Goal: Task Accomplishment & Management: Manage account settings

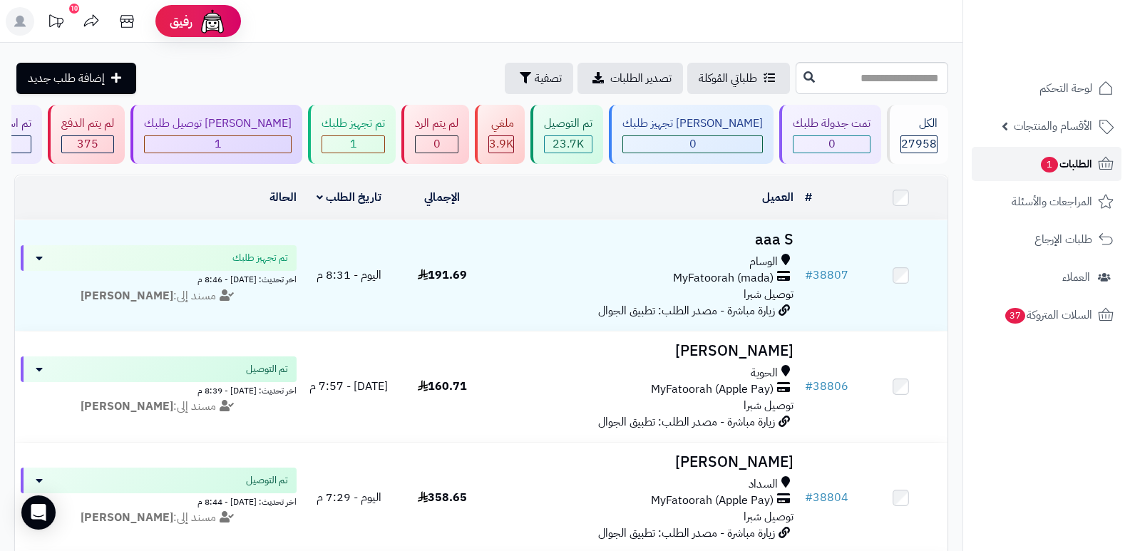
click at [1074, 166] on span "الطلبات 1" at bounding box center [1066, 164] width 53 height 20
click at [1080, 161] on span "الطلبات 1" at bounding box center [1066, 164] width 53 height 20
click at [1080, 153] on link "الطلبات 1" at bounding box center [1047, 164] width 150 height 34
click at [1072, 160] on span "الطلبات 1" at bounding box center [1066, 164] width 53 height 20
click at [1076, 162] on span "الطلبات 1" at bounding box center [1066, 164] width 53 height 20
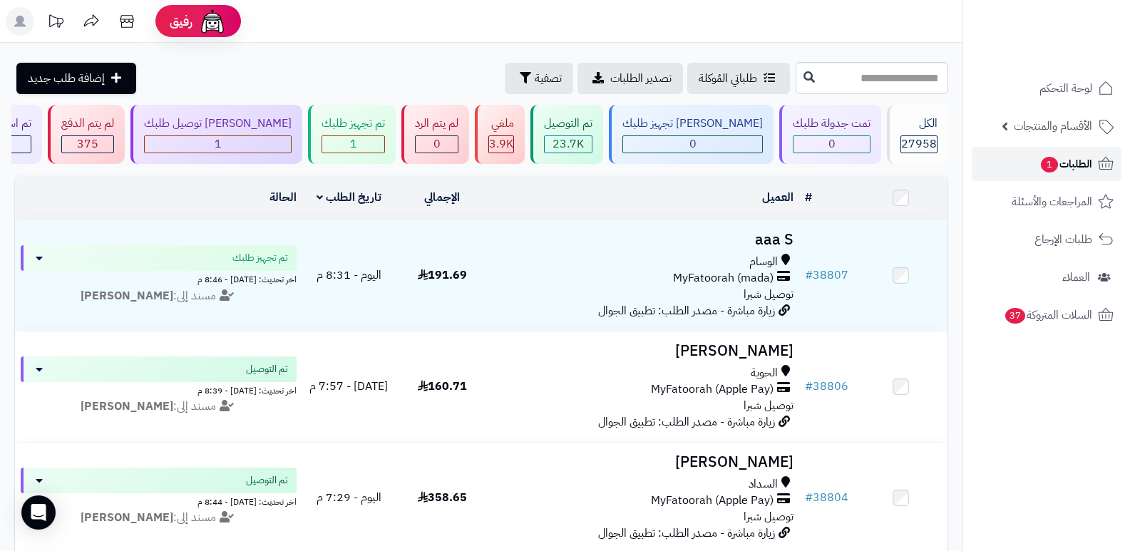
click at [1072, 163] on span "الطلبات 1" at bounding box center [1066, 164] width 53 height 20
click at [1072, 162] on span "الطلبات 1" at bounding box center [1066, 164] width 53 height 20
click at [1060, 170] on span "الطلبات 1" at bounding box center [1066, 164] width 53 height 20
click at [1072, 163] on span "الطلبات 1" at bounding box center [1066, 164] width 53 height 20
click at [1066, 163] on span "الطلبات 1" at bounding box center [1066, 164] width 53 height 20
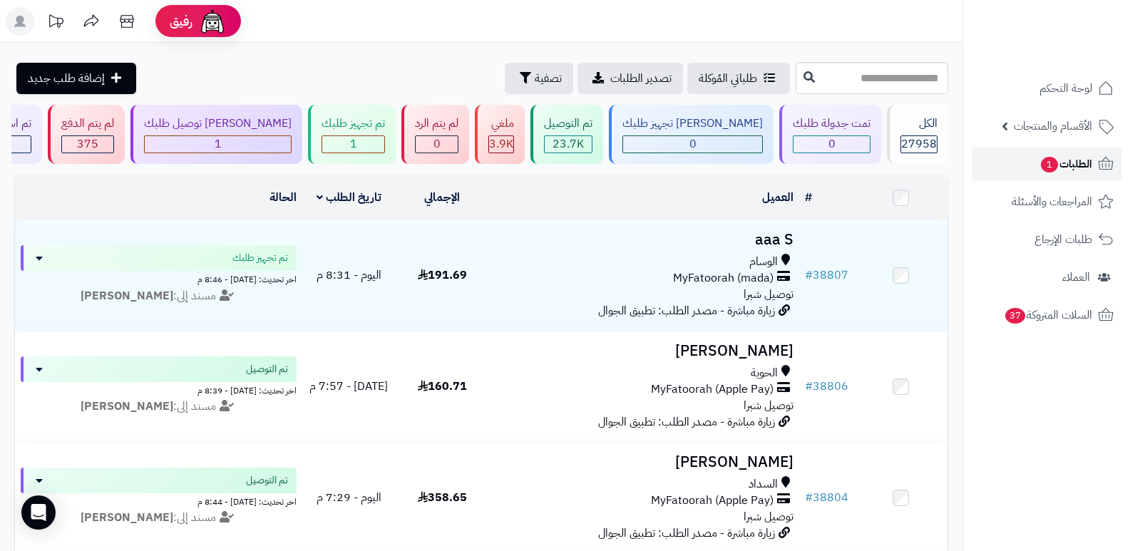
click at [1082, 155] on span "الطلبات 1" at bounding box center [1066, 164] width 53 height 20
click at [1072, 157] on span "الطلبات 1" at bounding box center [1066, 164] width 53 height 20
click at [1074, 166] on span "الطلبات 1" at bounding box center [1066, 164] width 53 height 20
click at [1082, 155] on span "الطلبات 1" at bounding box center [1066, 164] width 53 height 20
click at [1065, 165] on span "الطلبات 1" at bounding box center [1066, 164] width 53 height 20
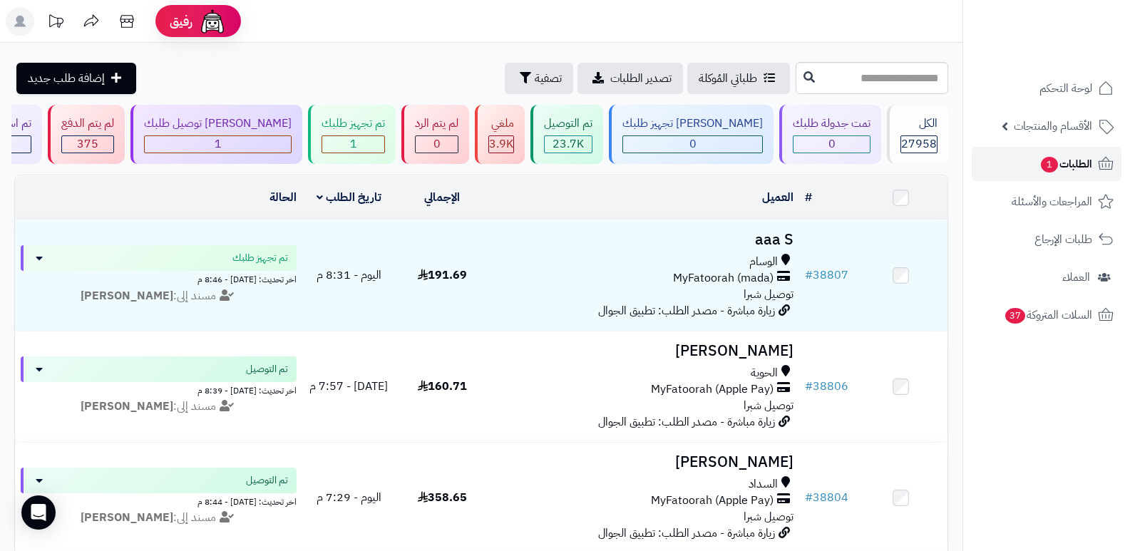
click at [1062, 163] on span "الطلبات 1" at bounding box center [1066, 164] width 53 height 20
click at [1071, 165] on span "الطلبات 1" at bounding box center [1066, 164] width 53 height 20
click at [1068, 162] on span "الطلبات 1" at bounding box center [1066, 164] width 53 height 20
click at [1055, 165] on span "1" at bounding box center [1049, 165] width 17 height 16
click at [1086, 159] on span "الطلبات 1" at bounding box center [1066, 164] width 53 height 20
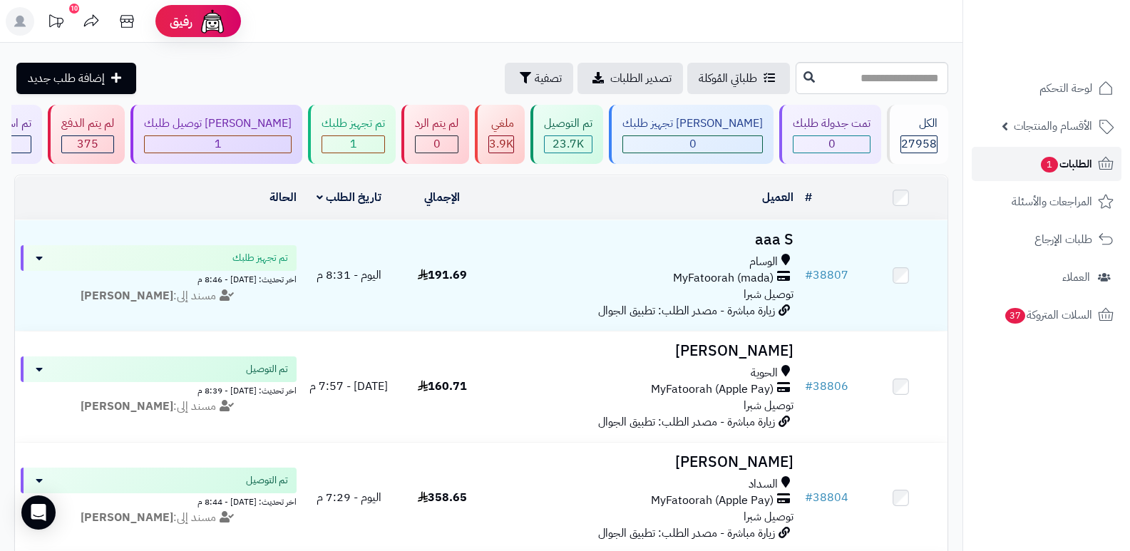
click at [1067, 169] on span "الطلبات 1" at bounding box center [1066, 164] width 53 height 20
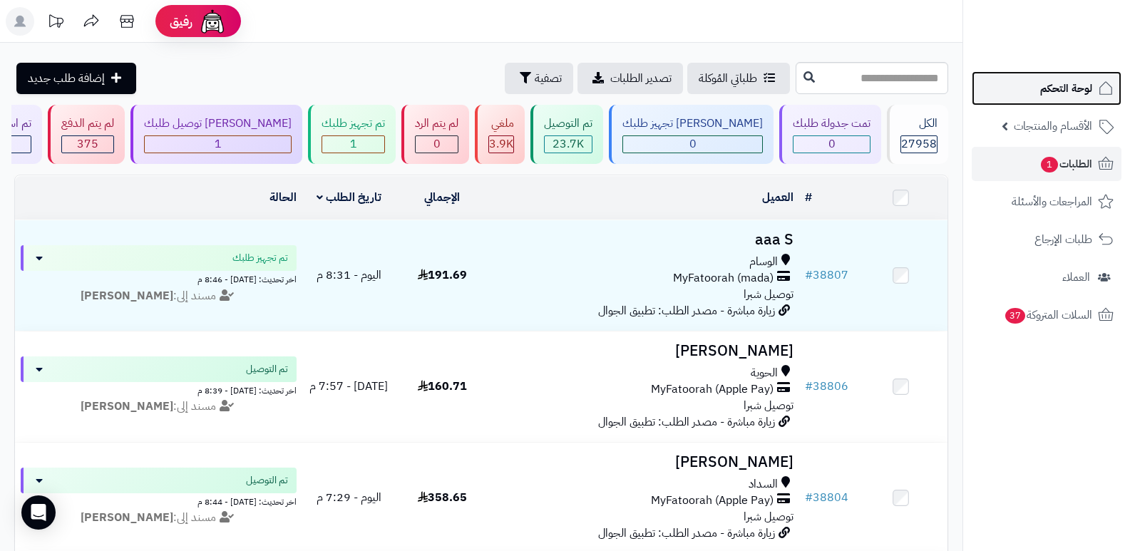
click at [1087, 83] on span "لوحة التحكم" at bounding box center [1066, 88] width 52 height 20
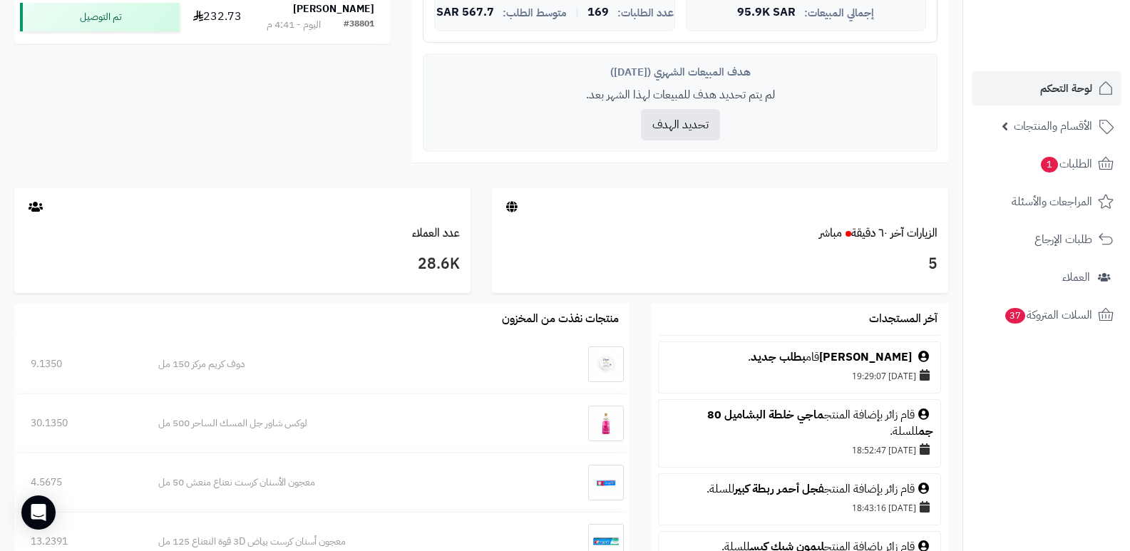
scroll to position [856, 0]
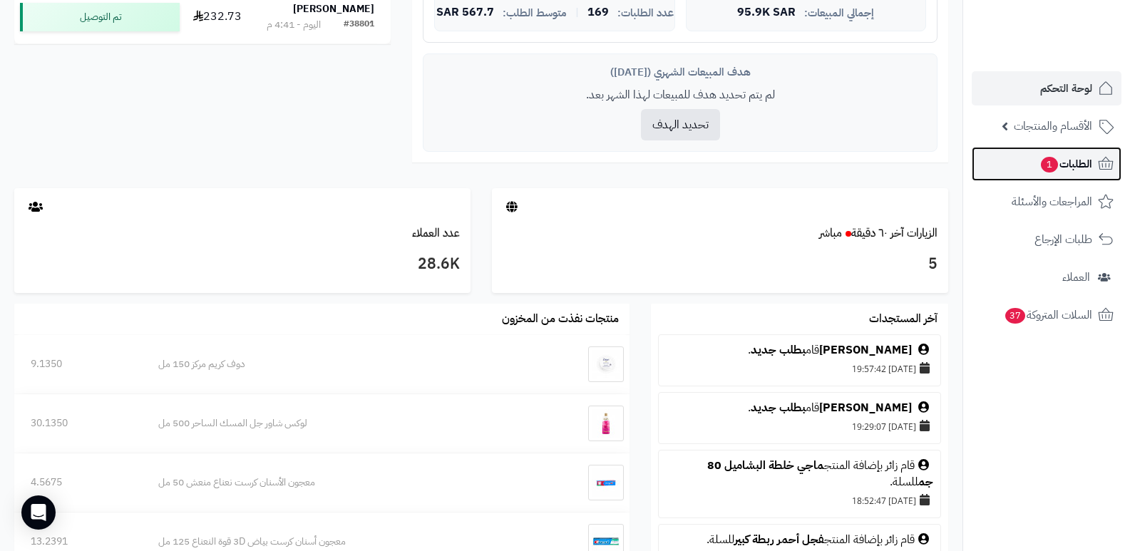
click at [1058, 166] on span "الطلبات 1" at bounding box center [1066, 164] width 53 height 20
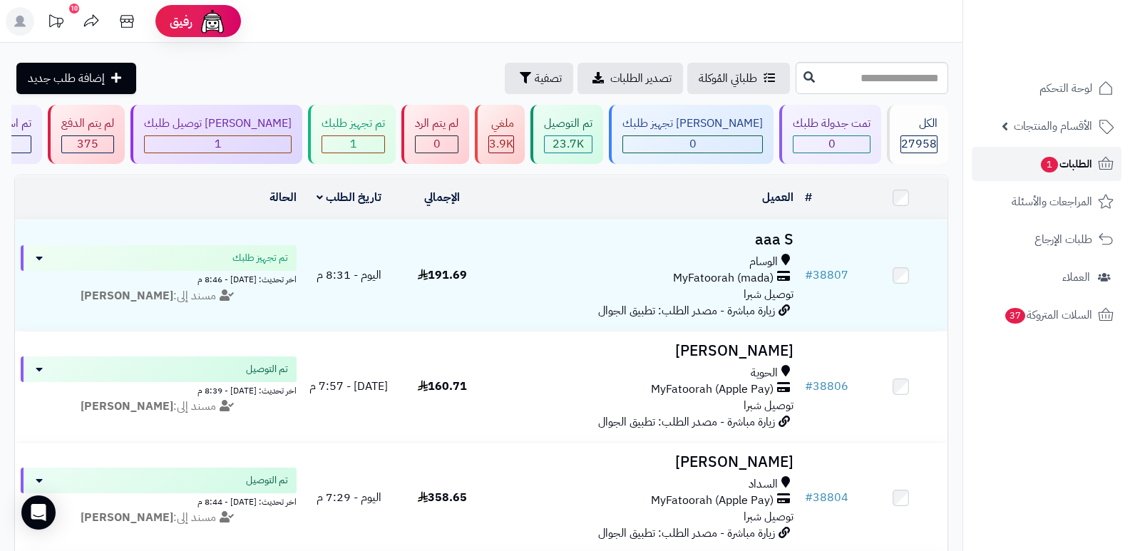
click at [1052, 165] on span "1" at bounding box center [1049, 165] width 17 height 16
click at [1085, 157] on span "الطلبات" at bounding box center [1076, 164] width 33 height 20
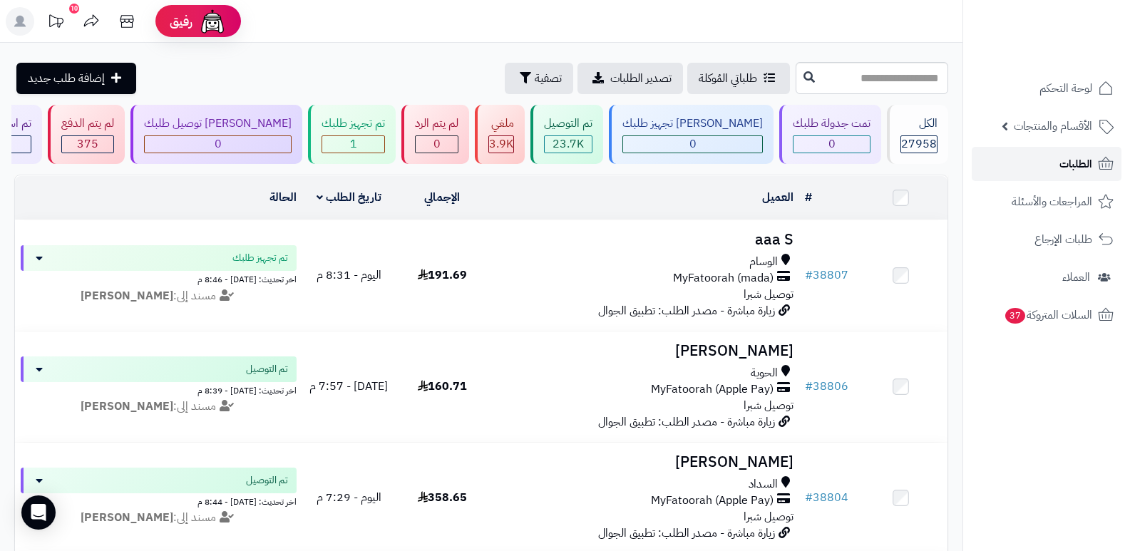
click at [1090, 152] on link "الطلبات" at bounding box center [1047, 164] width 150 height 34
click at [1085, 160] on span "الطلبات" at bounding box center [1076, 164] width 33 height 20
click at [1067, 157] on span "الطلبات" at bounding box center [1076, 164] width 33 height 20
click at [1055, 156] on link "الطلبات" at bounding box center [1047, 164] width 150 height 34
click at [1084, 162] on span "الطلبات" at bounding box center [1076, 164] width 33 height 20
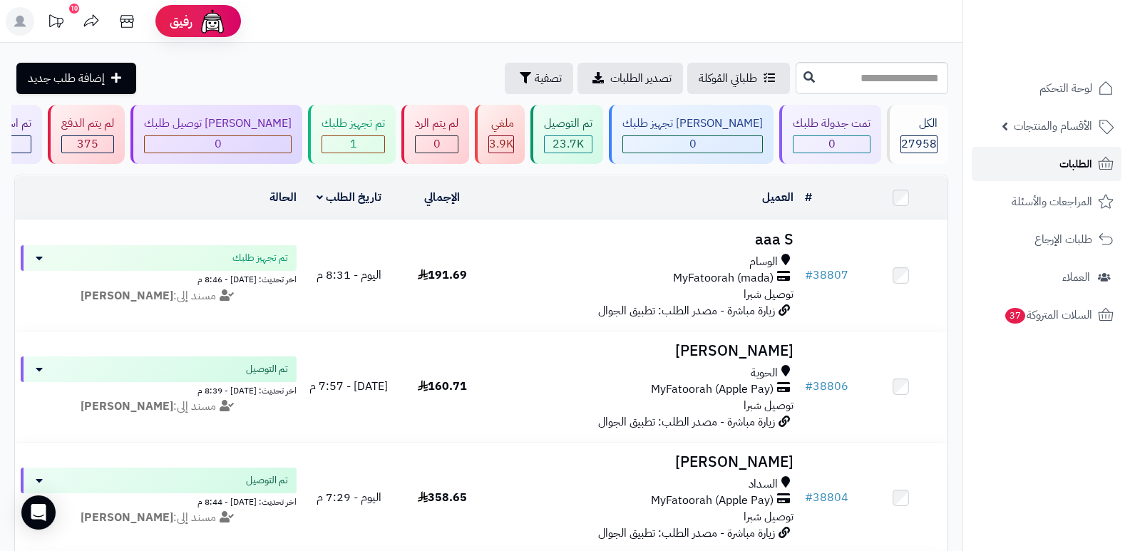
click at [1065, 170] on span "الطلبات" at bounding box center [1076, 164] width 33 height 20
click at [1074, 142] on link "الأقسام والمنتجات" at bounding box center [1047, 126] width 150 height 34
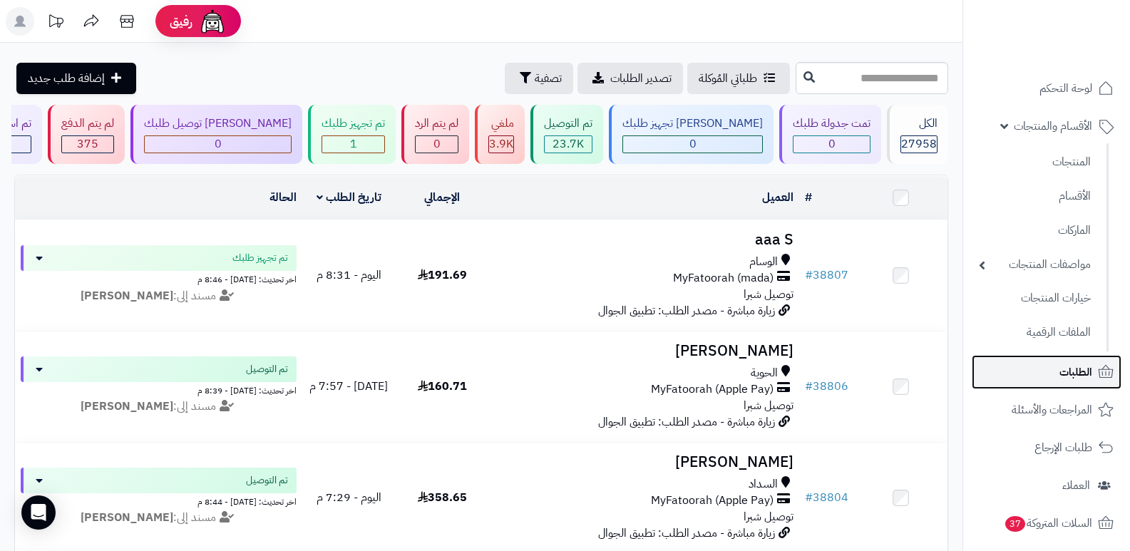
click at [1082, 368] on span "الطلبات" at bounding box center [1076, 372] width 33 height 20
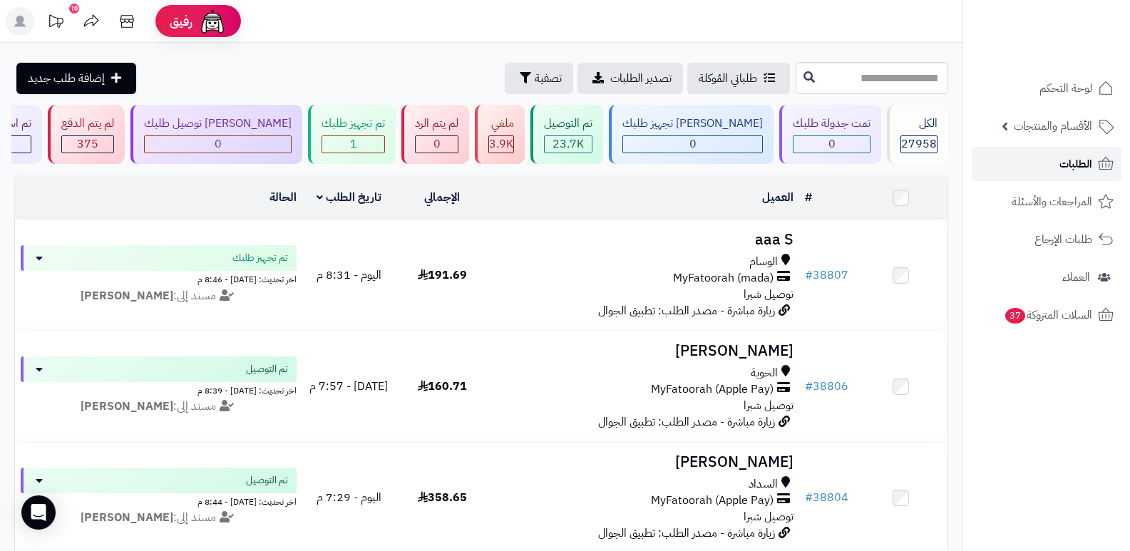
click at [1081, 165] on span "الطلبات" at bounding box center [1076, 164] width 33 height 20
click at [1093, 163] on link "الطلبات" at bounding box center [1047, 164] width 150 height 34
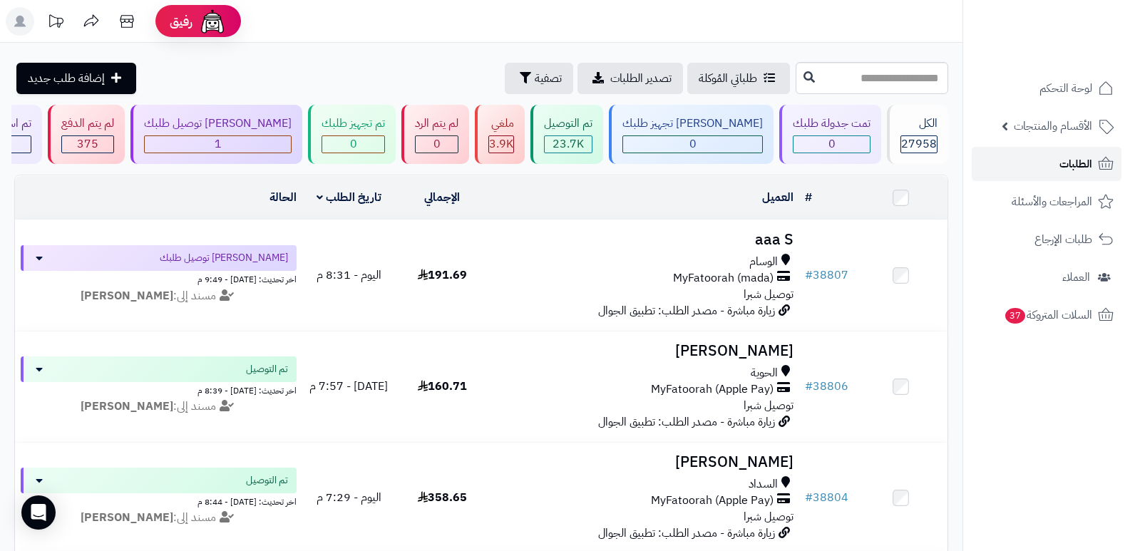
click at [1091, 160] on span "الطلبات" at bounding box center [1076, 164] width 33 height 20
click at [1090, 159] on span "الطلبات" at bounding box center [1076, 164] width 33 height 20
click at [1083, 160] on span "الطلبات" at bounding box center [1076, 164] width 33 height 20
click at [1080, 164] on span "الطلبات" at bounding box center [1076, 164] width 33 height 20
click at [1074, 163] on span "الطلبات" at bounding box center [1076, 164] width 33 height 20
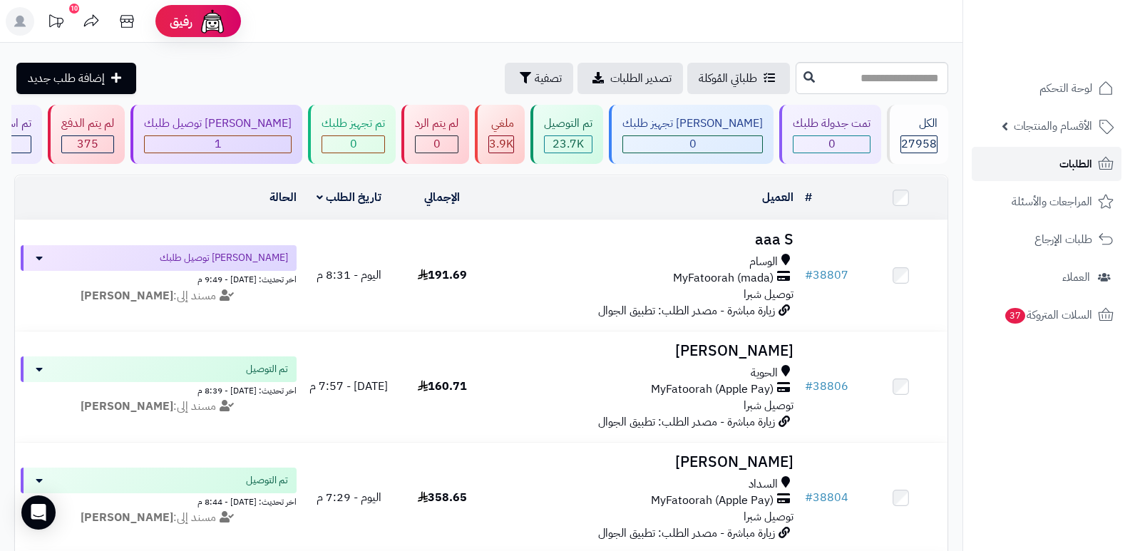
click at [1077, 166] on span "الطلبات" at bounding box center [1076, 164] width 33 height 20
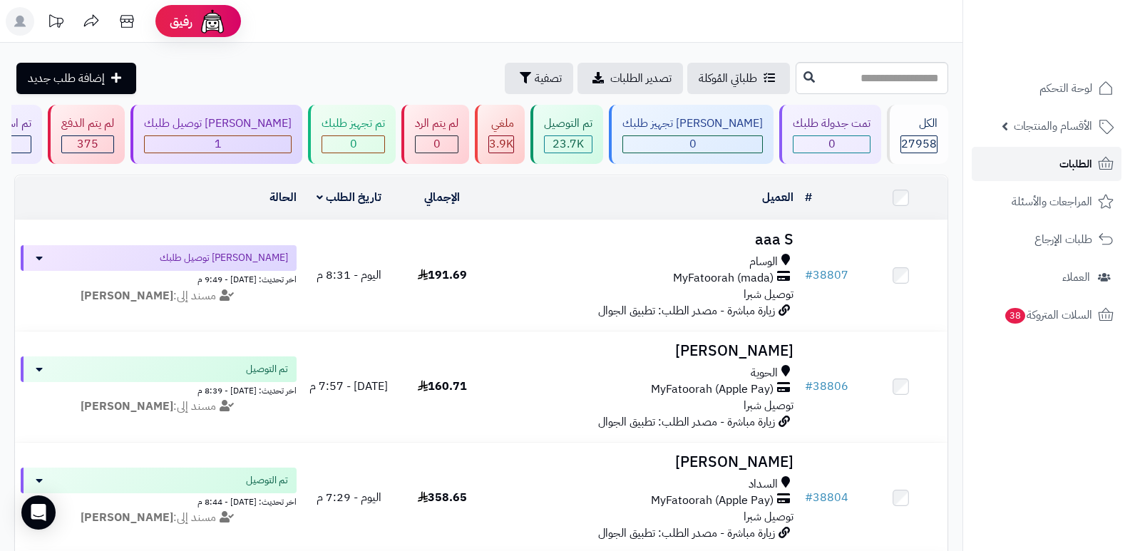
click at [1072, 164] on span "الطلبات" at bounding box center [1076, 164] width 33 height 20
click at [1053, 140] on link "الأقسام والمنتجات" at bounding box center [1047, 126] width 150 height 34
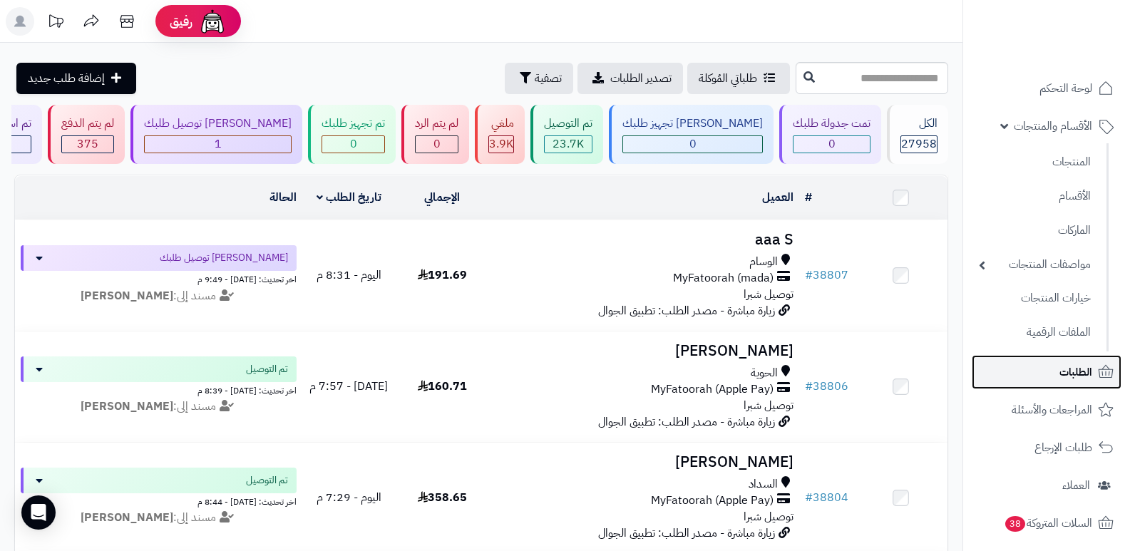
click at [1075, 376] on span "الطلبات" at bounding box center [1076, 372] width 33 height 20
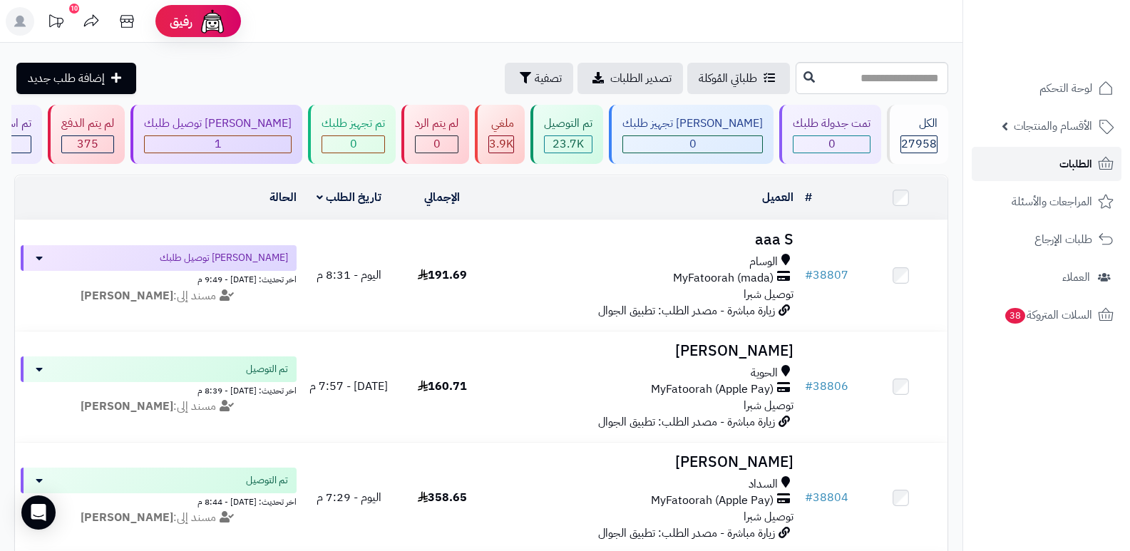
click at [1053, 158] on link "الطلبات" at bounding box center [1047, 164] width 150 height 34
click at [1068, 173] on span "الطلبات" at bounding box center [1076, 164] width 33 height 20
click at [1101, 160] on icon at bounding box center [1105, 163] width 17 height 17
click at [1052, 163] on link "الطلبات" at bounding box center [1047, 164] width 150 height 34
click at [1058, 165] on link "الطلبات" at bounding box center [1047, 164] width 150 height 34
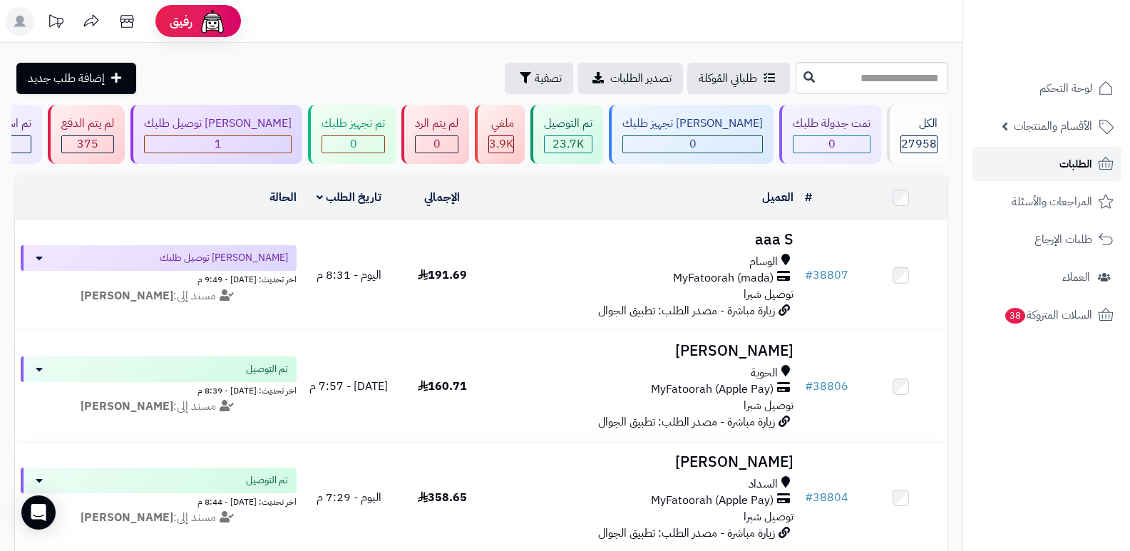
click at [1058, 165] on link "الطلبات" at bounding box center [1047, 164] width 150 height 34
click at [1075, 158] on span "الطلبات" at bounding box center [1076, 164] width 33 height 20
click at [1067, 151] on link "الطلبات" at bounding box center [1047, 164] width 150 height 34
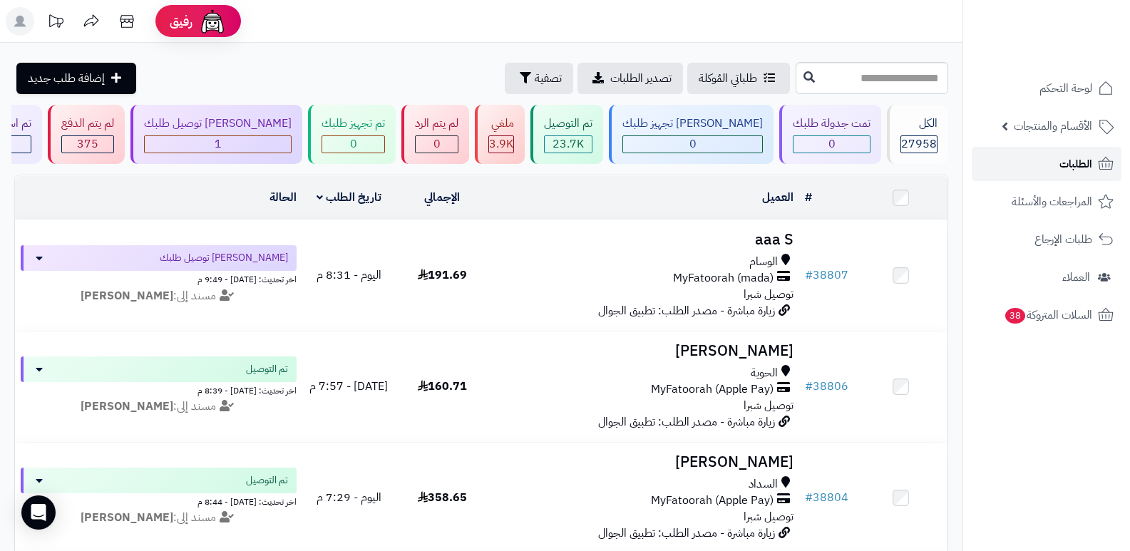
click at [1065, 169] on span "الطلبات" at bounding box center [1076, 164] width 33 height 20
click at [1052, 168] on link "الطلبات" at bounding box center [1047, 164] width 150 height 34
click at [1076, 163] on span "الطلبات" at bounding box center [1076, 164] width 33 height 20
click at [1069, 161] on span "الطلبات" at bounding box center [1076, 164] width 33 height 20
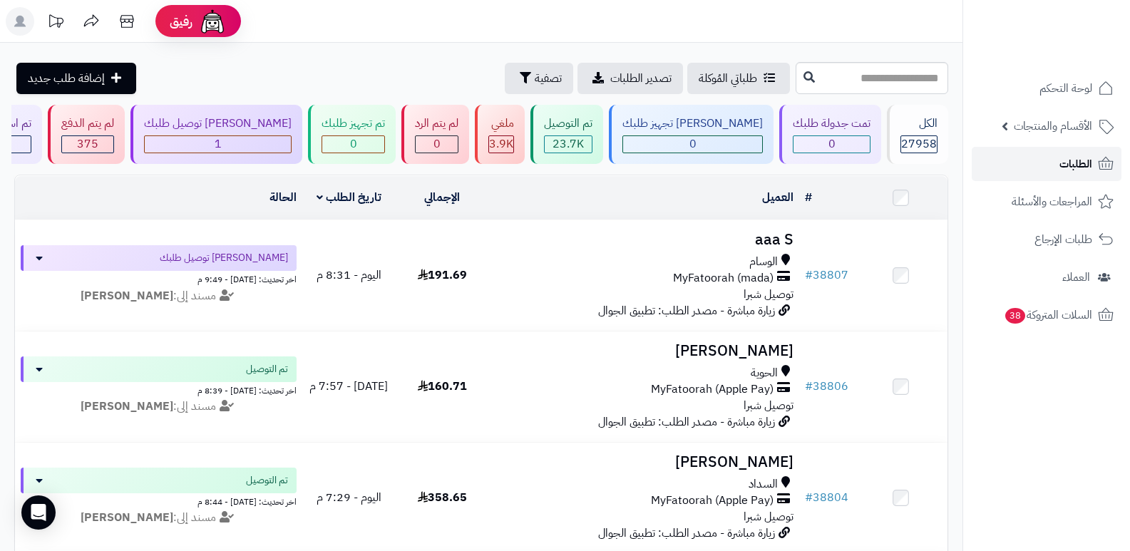
click at [1060, 149] on link "الطلبات" at bounding box center [1047, 164] width 150 height 34
click at [1081, 156] on span "الطلبات" at bounding box center [1076, 164] width 33 height 20
click at [1089, 162] on span "الطلبات" at bounding box center [1076, 164] width 33 height 20
click at [1065, 163] on span "الطلبات" at bounding box center [1076, 164] width 33 height 20
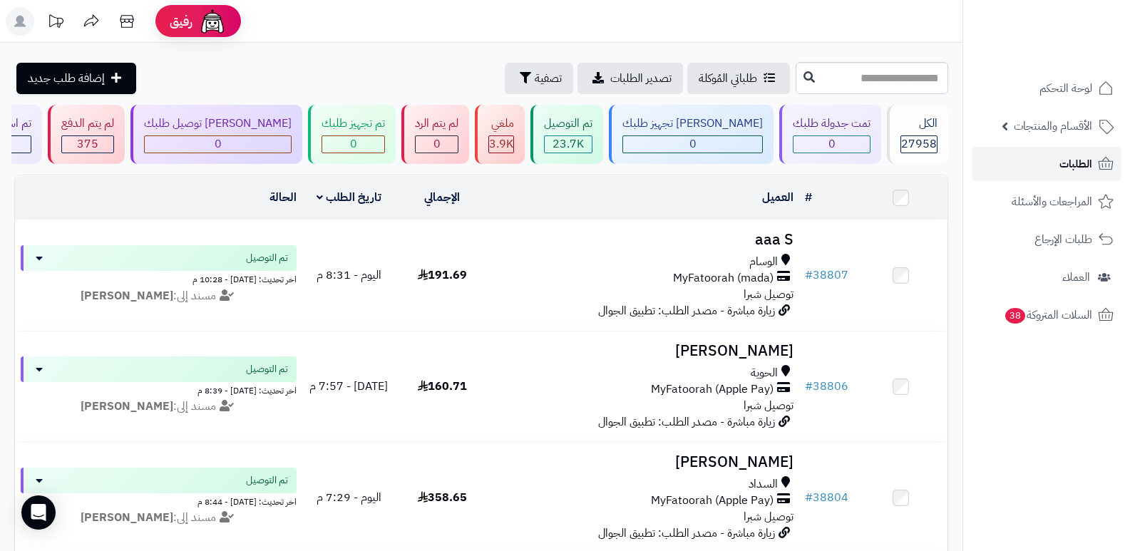
click at [1064, 163] on span "الطلبات" at bounding box center [1076, 164] width 33 height 20
click at [1095, 163] on link "الطلبات" at bounding box center [1047, 164] width 150 height 34
click at [1076, 169] on span "الطلبات" at bounding box center [1076, 164] width 33 height 20
click at [1081, 159] on span "الطلبات" at bounding box center [1076, 164] width 33 height 20
click at [1045, 163] on link "الطلبات" at bounding box center [1047, 164] width 150 height 34
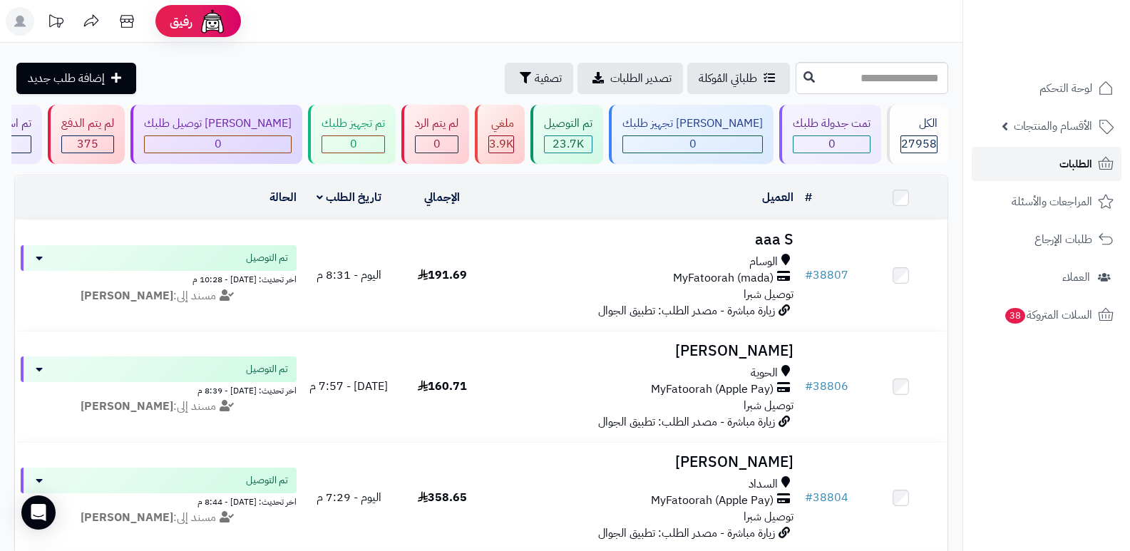
click at [1045, 159] on link "الطلبات" at bounding box center [1047, 164] width 150 height 34
click at [1094, 156] on link "الطلبات" at bounding box center [1047, 164] width 150 height 34
click at [1069, 170] on span "الطلبات" at bounding box center [1076, 164] width 33 height 20
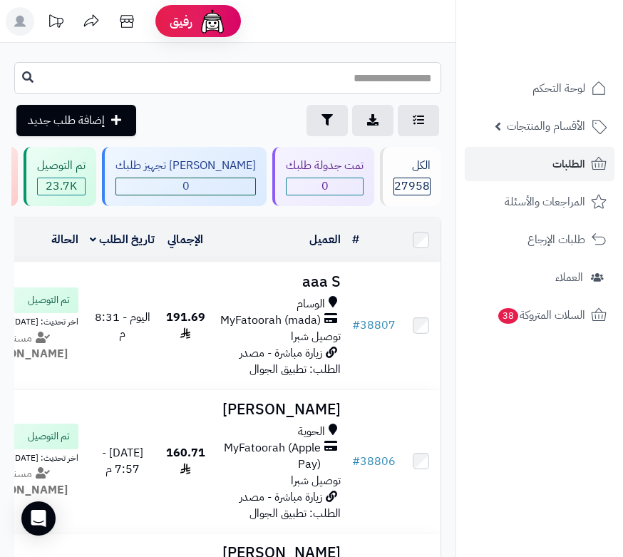
click at [394, 83] on input "text" at bounding box center [227, 78] width 427 height 32
type input "*****"
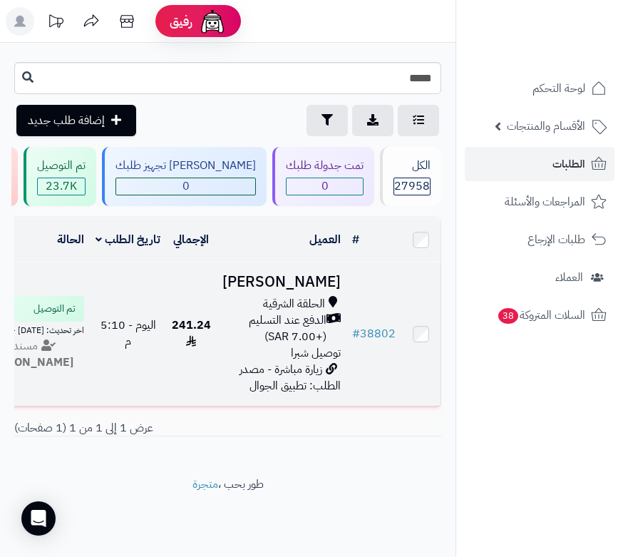
click at [320, 290] on h3 "[PERSON_NAME]" at bounding box center [281, 282] width 118 height 16
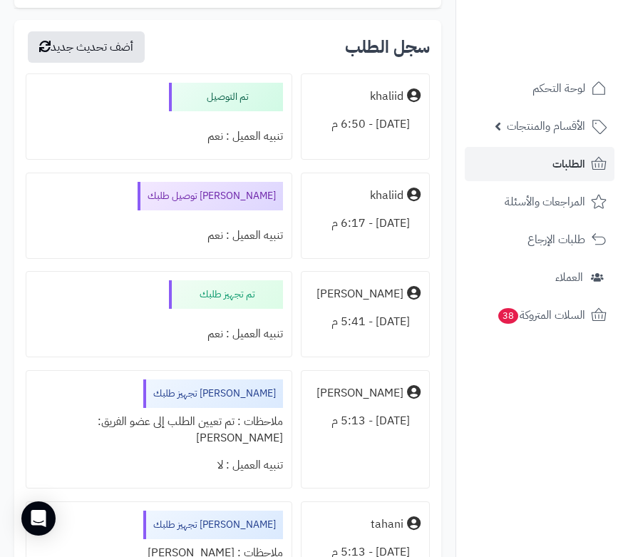
scroll to position [3314, 0]
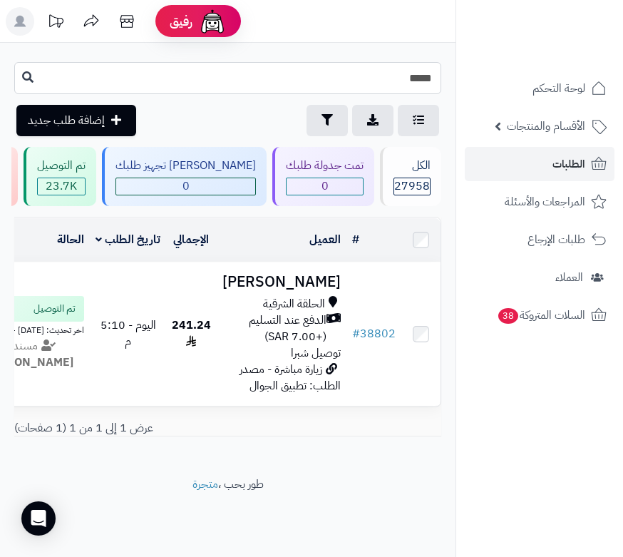
drag, startPoint x: 426, startPoint y: 78, endPoint x: 441, endPoint y: 76, distance: 15.1
click at [441, 76] on input "*****" at bounding box center [227, 78] width 427 height 32
type input "*****"
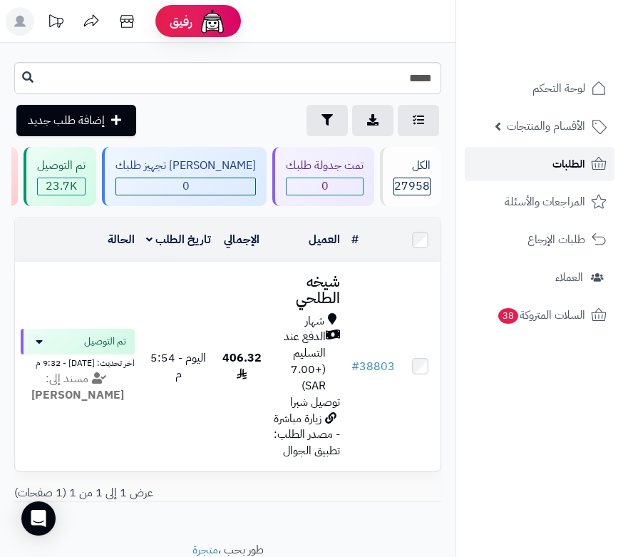
click at [543, 159] on link "الطلبات" at bounding box center [540, 164] width 150 height 34
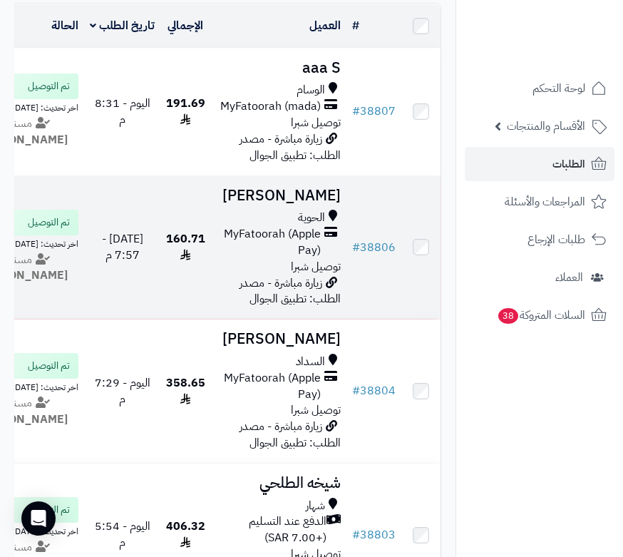
scroll to position [285, 0]
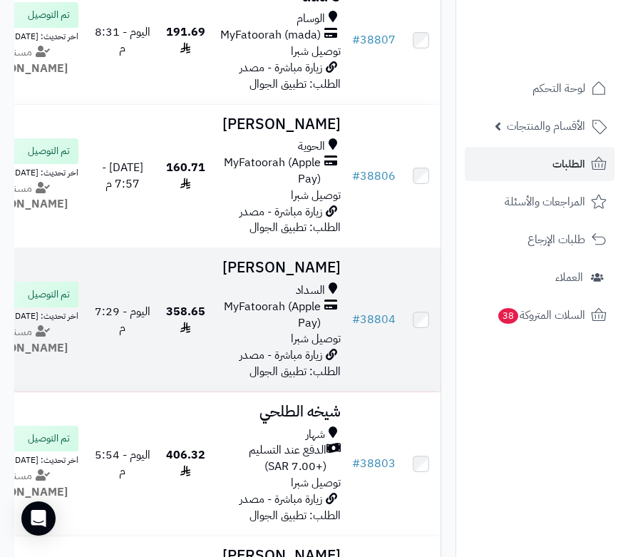
click at [307, 276] on h3 "[PERSON_NAME]" at bounding box center [279, 268] width 124 height 16
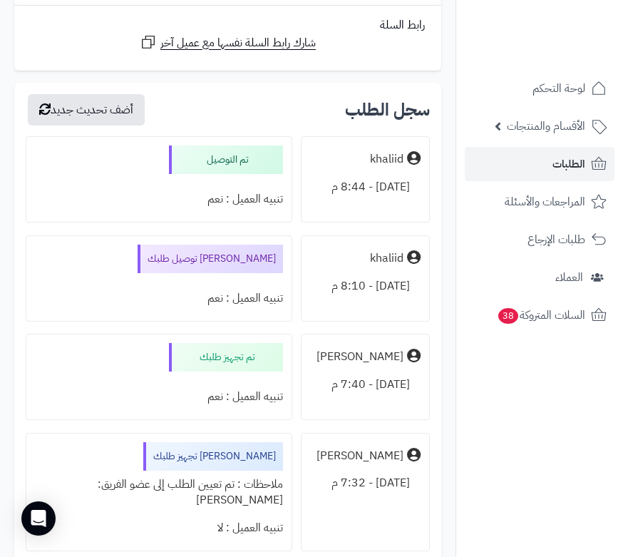
scroll to position [1860, 0]
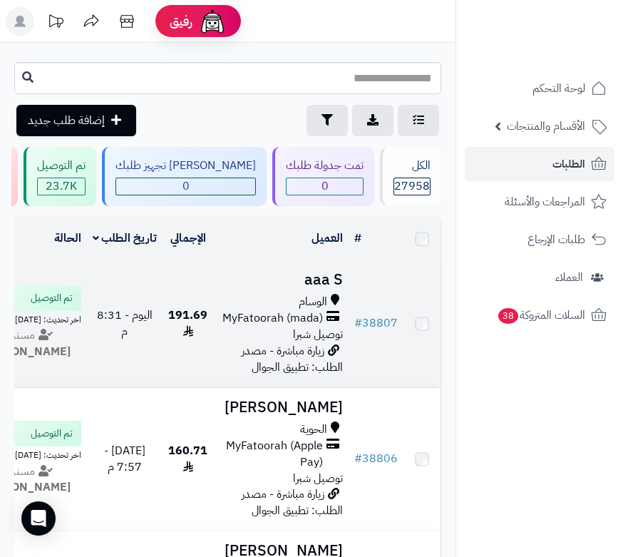
scroll to position [285, 0]
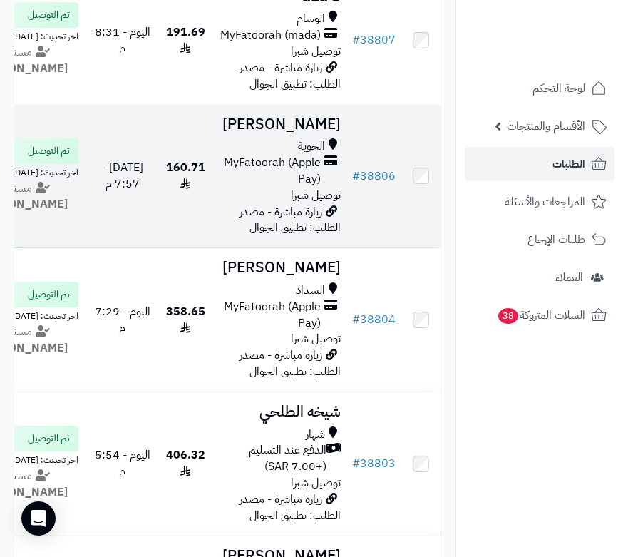
click at [315, 133] on h3 "[PERSON_NAME]" at bounding box center [279, 124] width 124 height 16
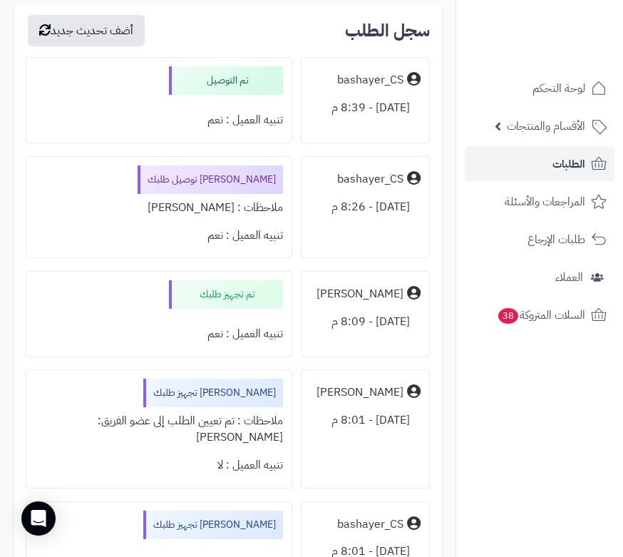
scroll to position [1451, 0]
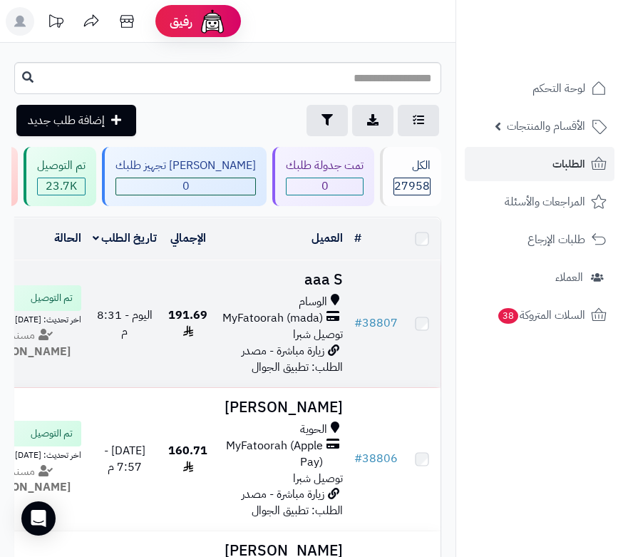
scroll to position [285, 0]
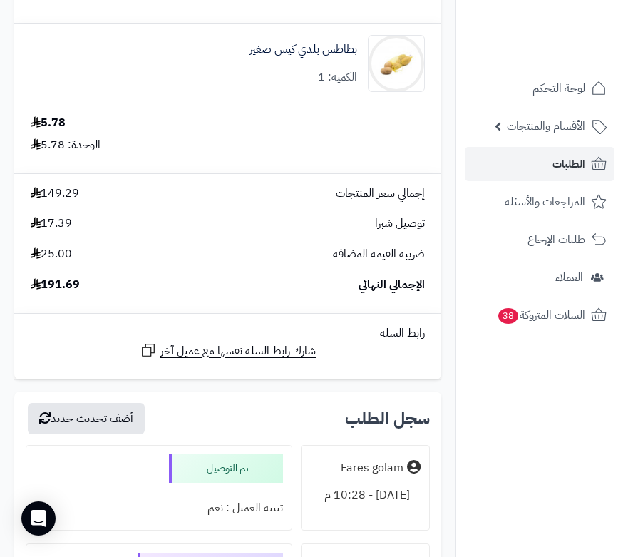
scroll to position [525, 0]
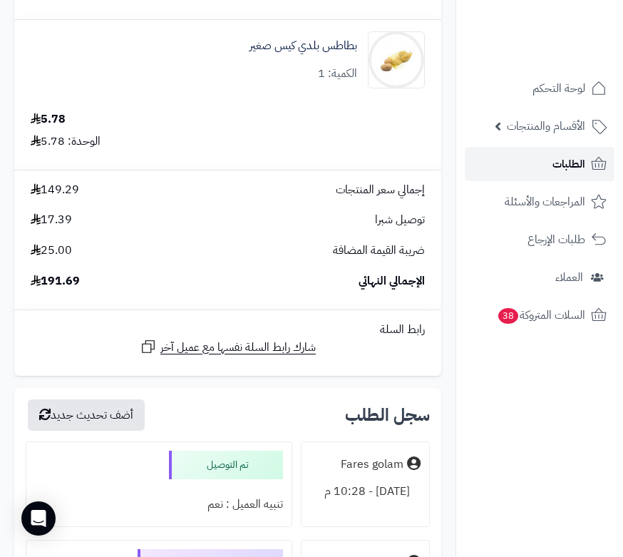
click at [558, 160] on span "الطلبات" at bounding box center [569, 164] width 33 height 20
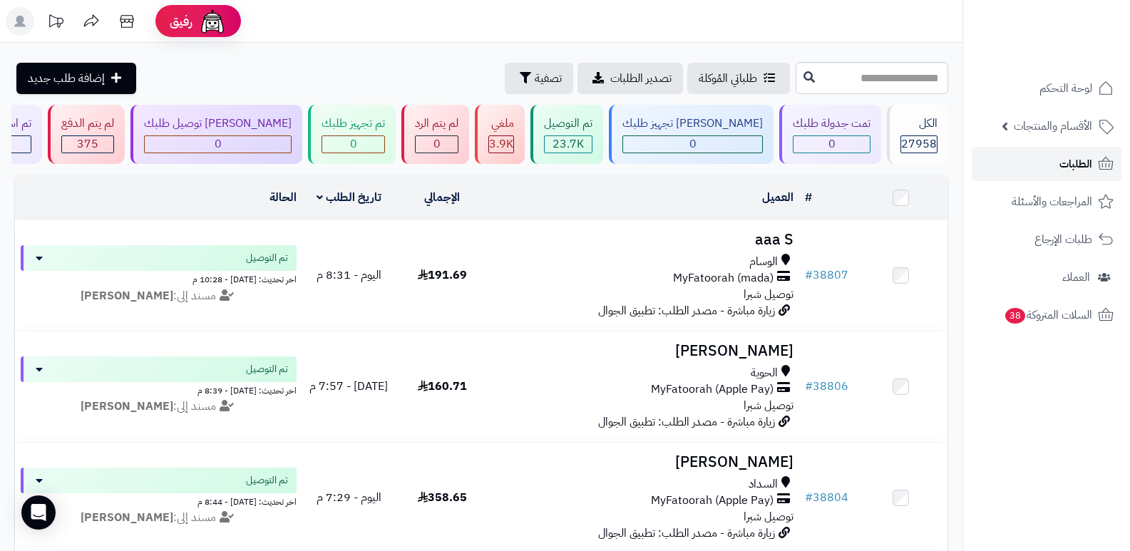
click at [633, 156] on span "الطلبات" at bounding box center [1076, 164] width 33 height 20
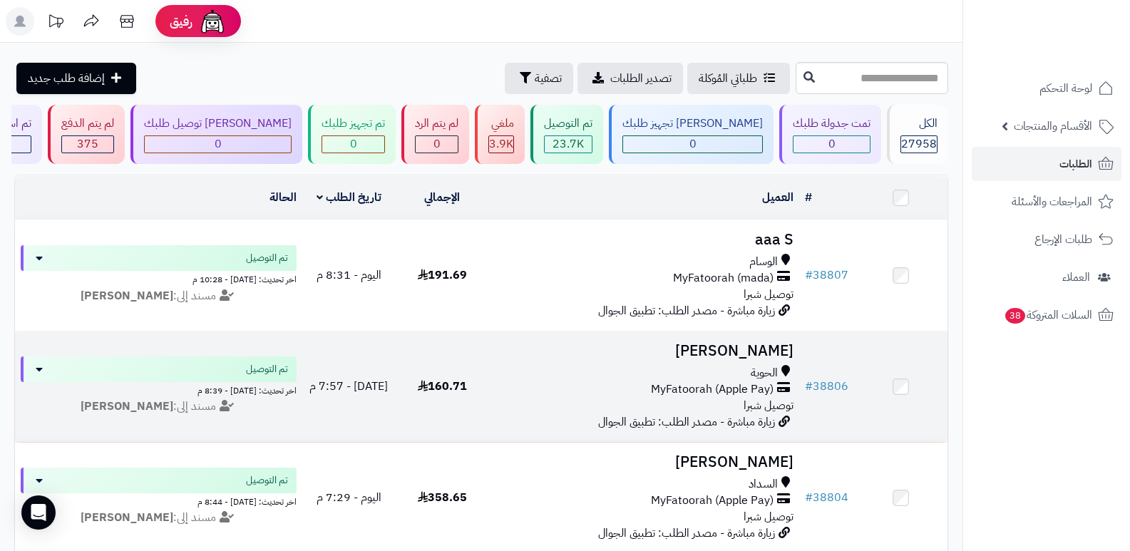
click at [753, 343] on h3 "[PERSON_NAME]" at bounding box center [644, 351] width 299 height 16
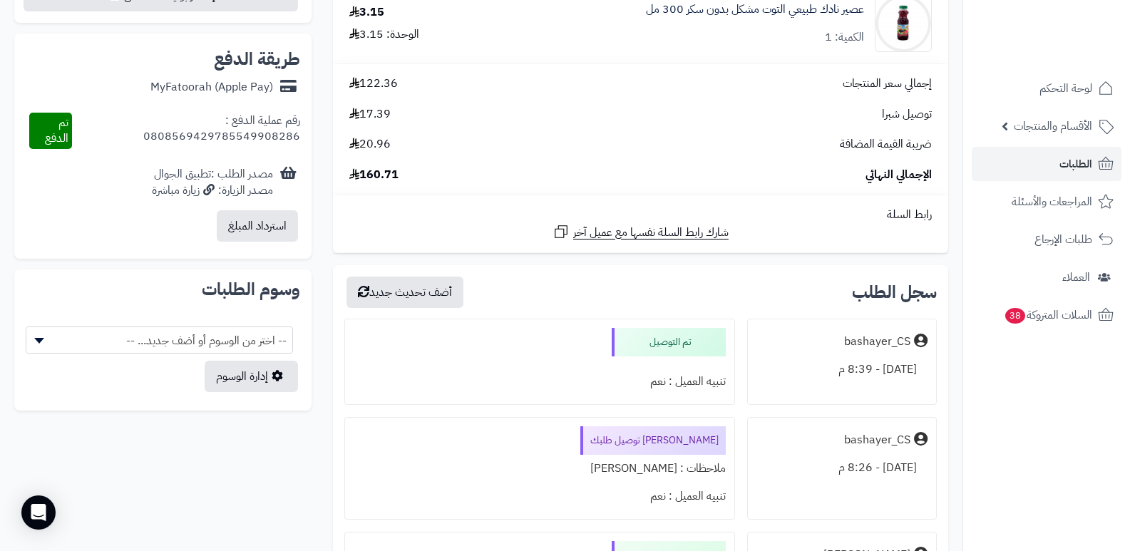
scroll to position [728, 0]
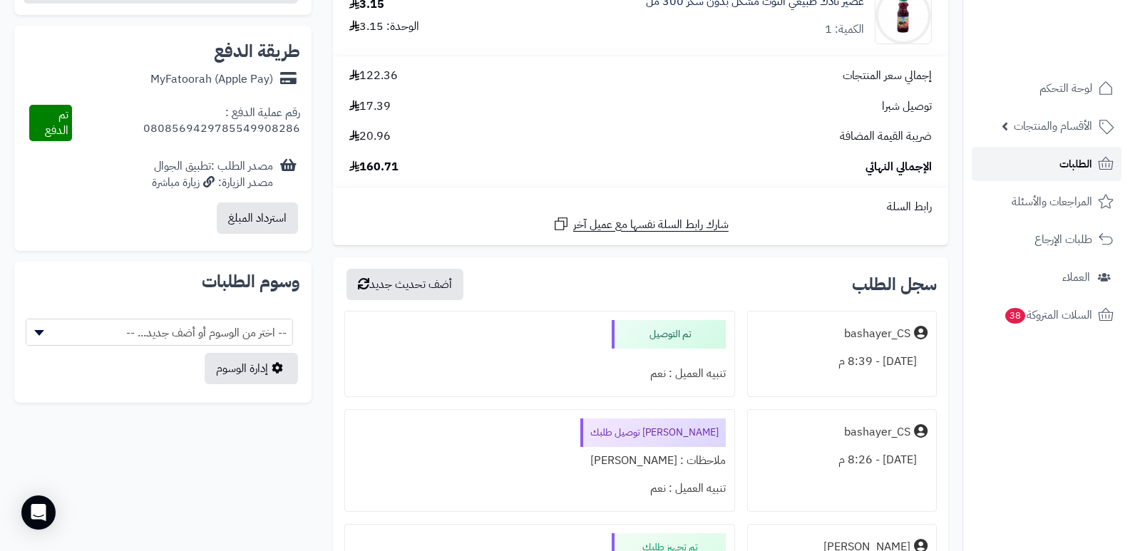
click at [1046, 166] on link "الطلبات" at bounding box center [1047, 164] width 150 height 34
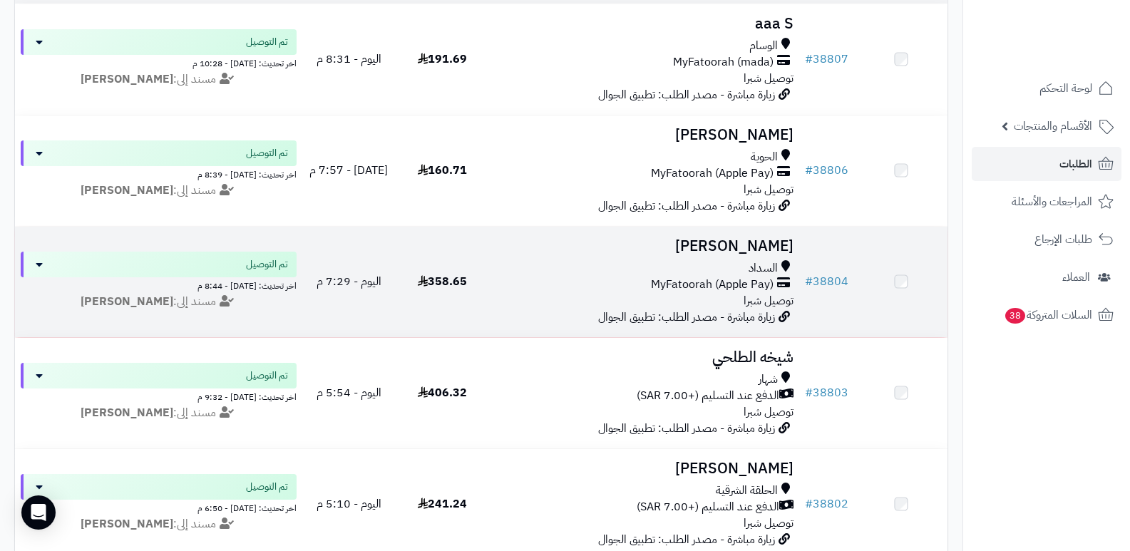
scroll to position [214, 0]
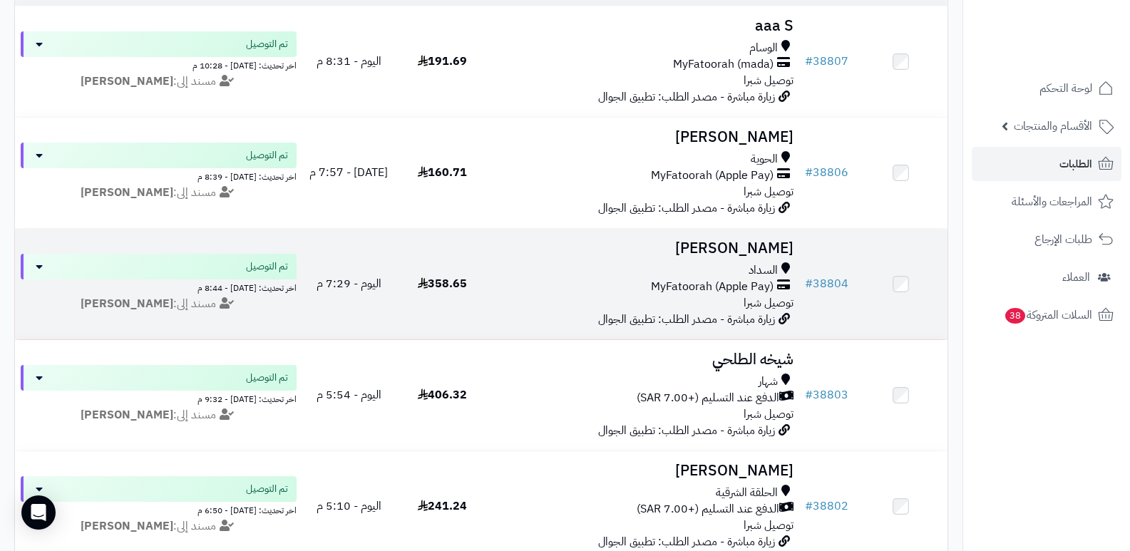
click at [770, 240] on h3 "[PERSON_NAME]" at bounding box center [644, 248] width 299 height 16
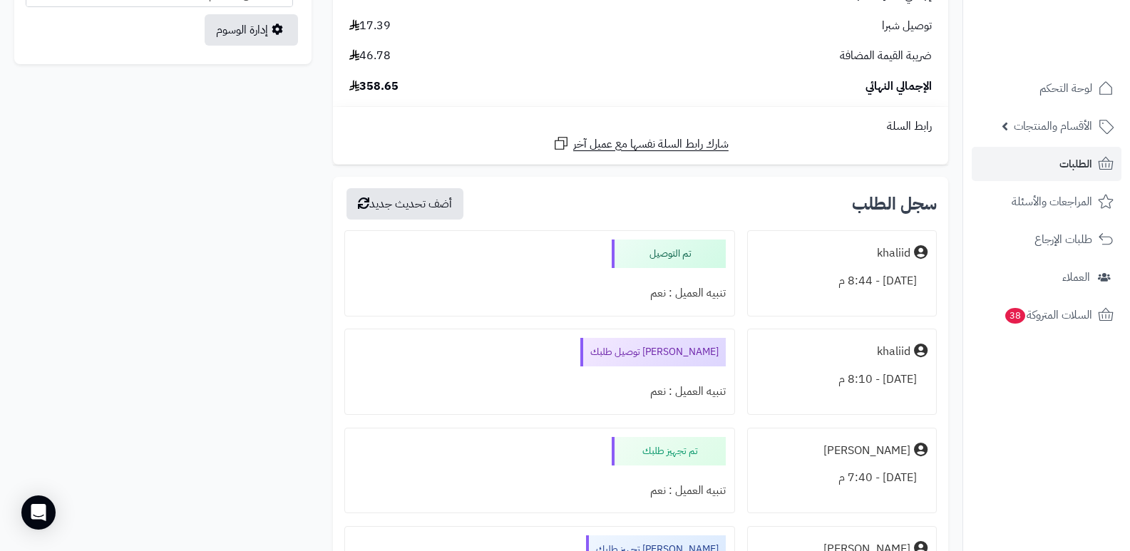
scroll to position [953, 0]
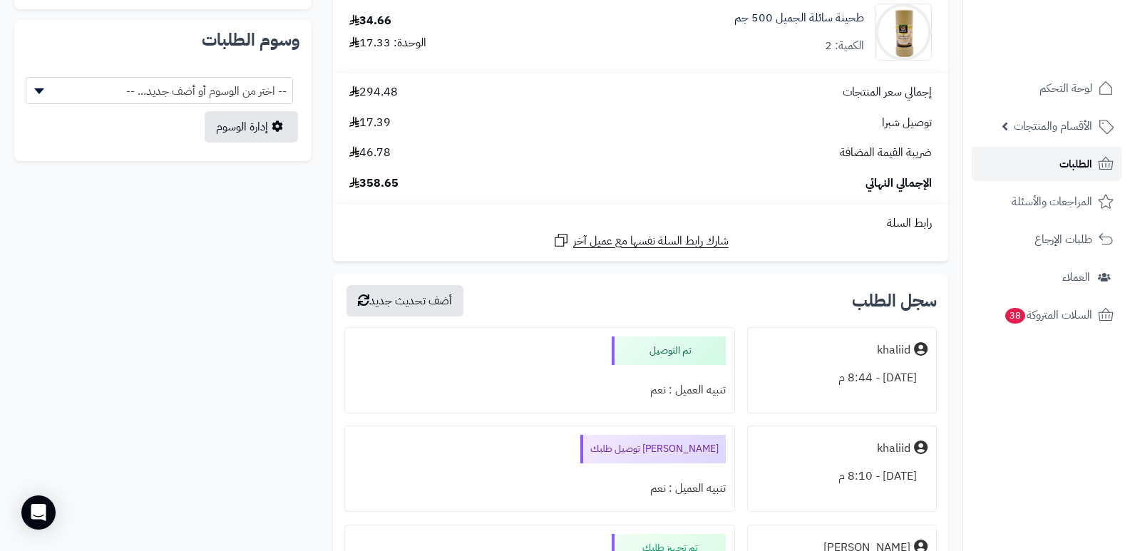
click at [1062, 158] on span "الطلبات" at bounding box center [1076, 164] width 33 height 20
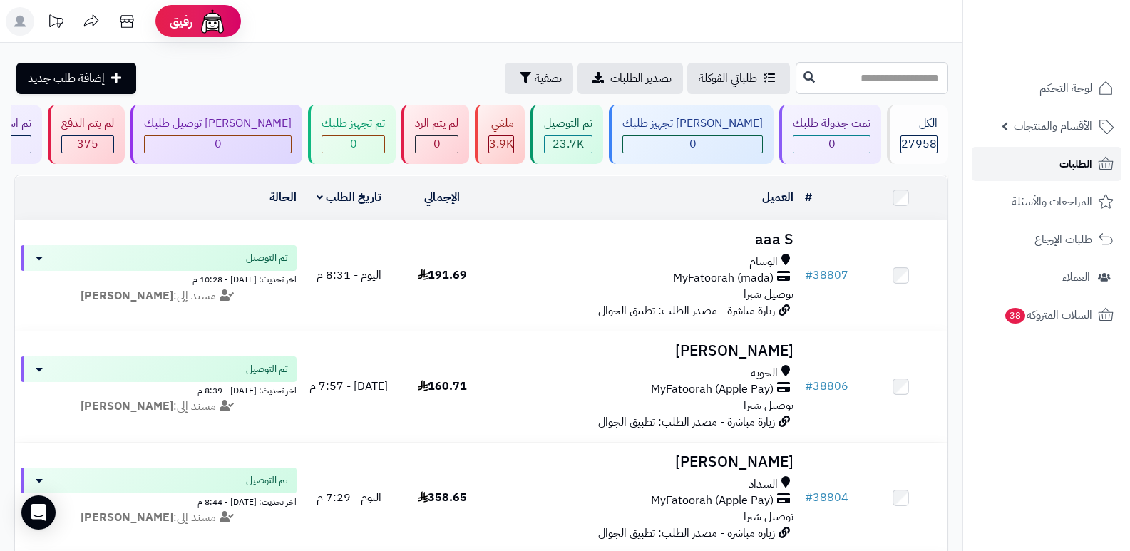
click at [1074, 168] on span "الطلبات" at bounding box center [1076, 164] width 33 height 20
click at [1050, 156] on link "الطلبات" at bounding box center [1047, 164] width 150 height 34
click at [1062, 169] on span "الطلبات" at bounding box center [1076, 164] width 33 height 20
click at [1040, 168] on link "الطلبات" at bounding box center [1047, 164] width 150 height 34
click at [1063, 172] on span "الطلبات" at bounding box center [1076, 164] width 33 height 20
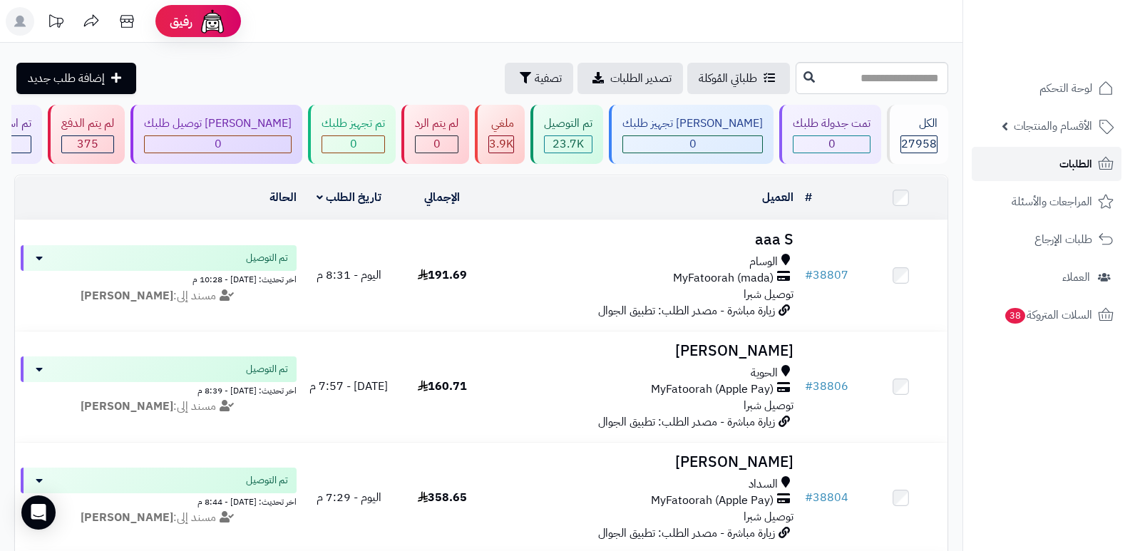
click at [1077, 158] on span "الطلبات" at bounding box center [1076, 164] width 33 height 20
click at [1038, 160] on link "الطلبات" at bounding box center [1047, 164] width 150 height 34
click at [1066, 168] on span "الطلبات" at bounding box center [1076, 164] width 33 height 20
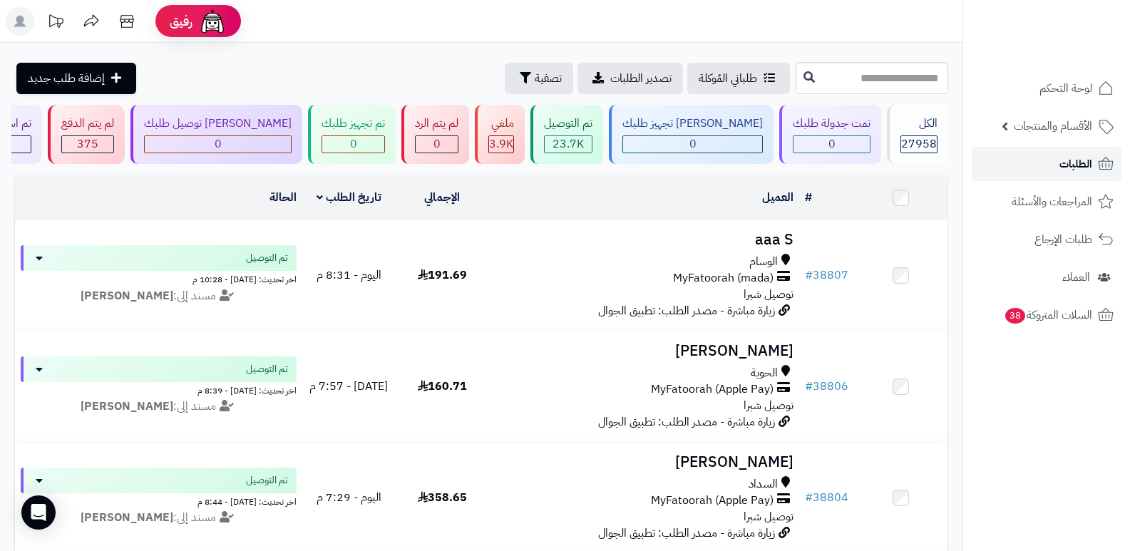
click at [1072, 167] on span "الطلبات" at bounding box center [1076, 164] width 33 height 20
click at [1063, 167] on span "الطلبات" at bounding box center [1076, 164] width 33 height 20
click at [1072, 164] on span "الطلبات" at bounding box center [1076, 164] width 33 height 20
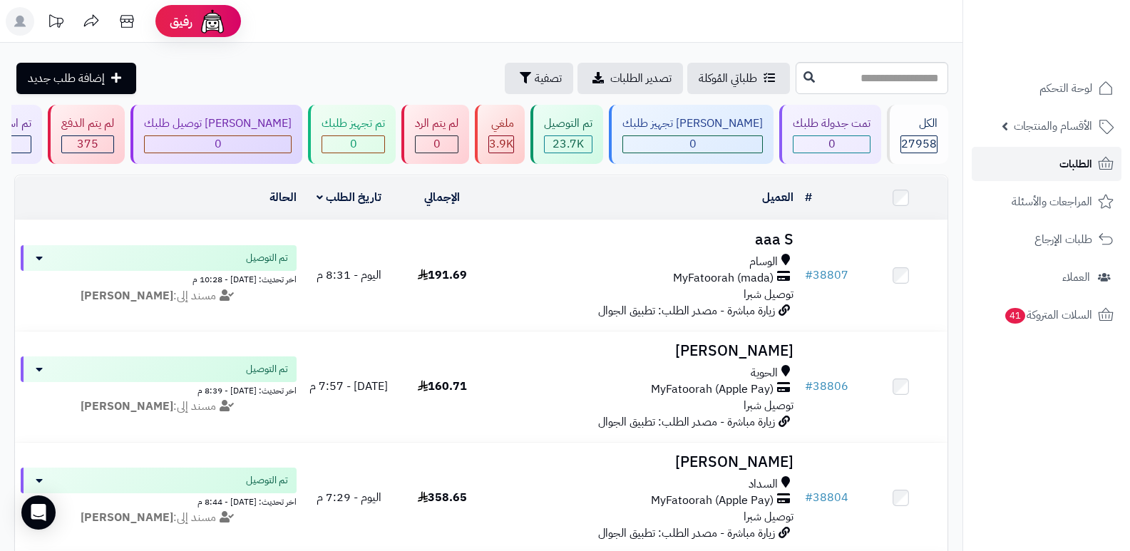
click at [1060, 162] on span "الطلبات" at bounding box center [1076, 164] width 33 height 20
click at [1034, 172] on link "الطلبات" at bounding box center [1047, 164] width 150 height 34
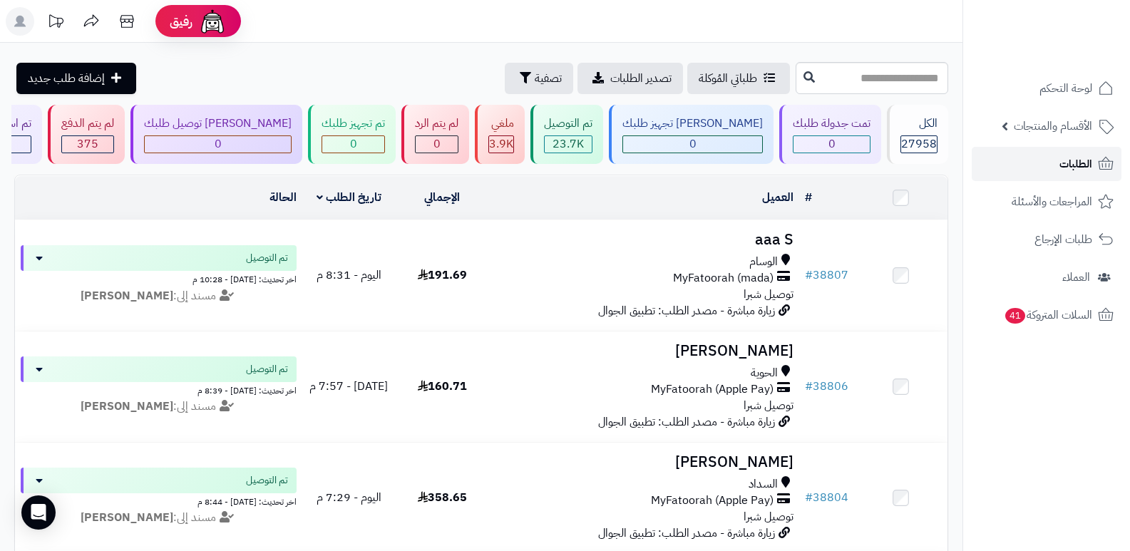
click at [1034, 172] on link "الطلبات" at bounding box center [1047, 164] width 150 height 34
click at [1037, 168] on link "الطلبات" at bounding box center [1047, 164] width 150 height 34
click at [1046, 168] on link "الطلبات" at bounding box center [1047, 164] width 150 height 34
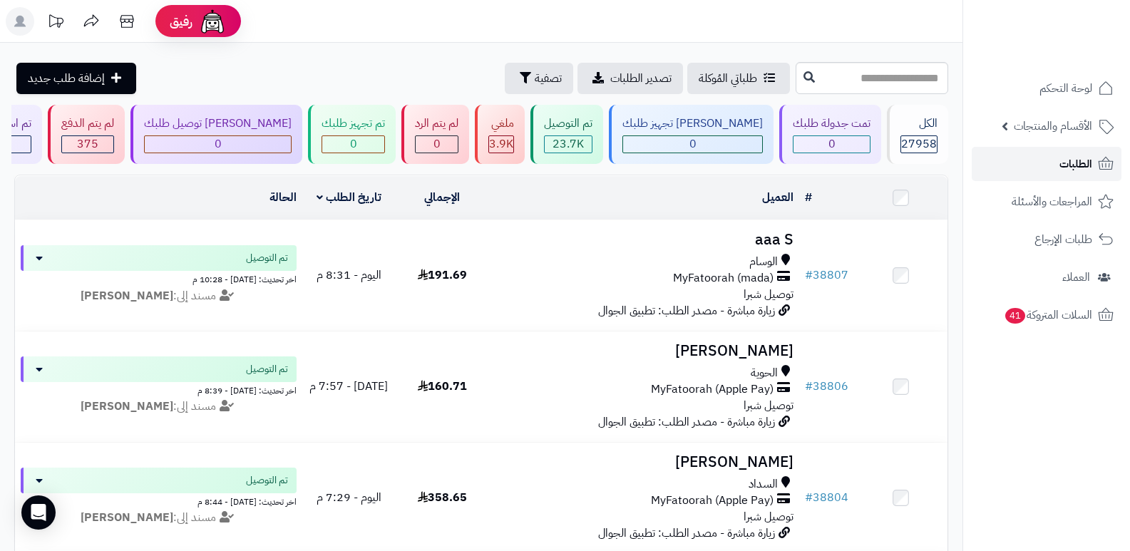
click at [1068, 156] on span "الطلبات" at bounding box center [1076, 164] width 33 height 20
click at [1093, 165] on link "الطلبات" at bounding box center [1047, 164] width 150 height 34
click at [1057, 178] on link "الطلبات" at bounding box center [1047, 164] width 150 height 34
click at [1082, 159] on span "الطلبات" at bounding box center [1076, 164] width 33 height 20
click at [1022, 163] on link "الطلبات" at bounding box center [1047, 164] width 150 height 34
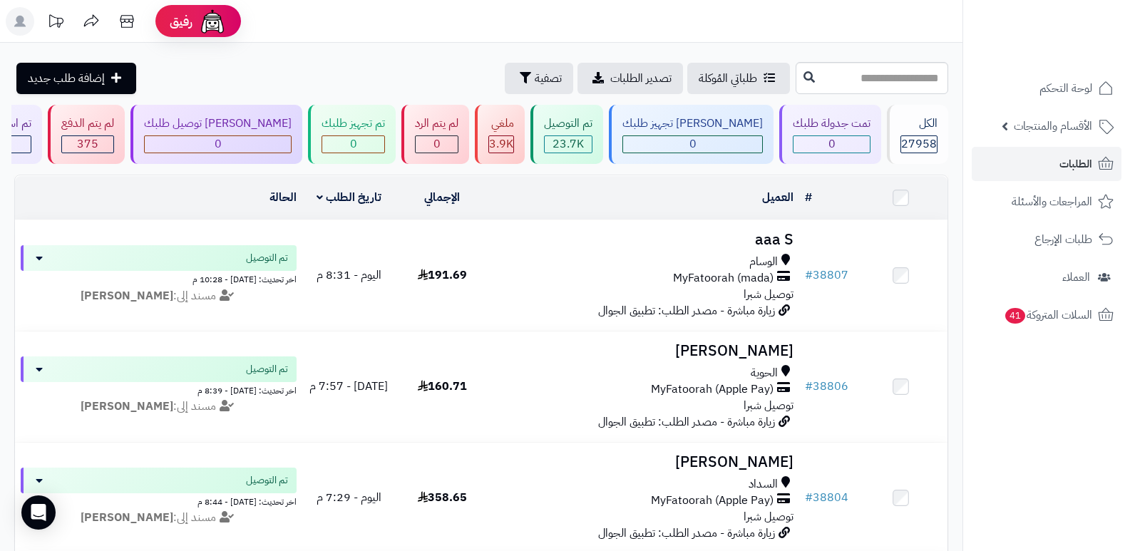
click at [24, 21] on rect at bounding box center [20, 21] width 29 height 29
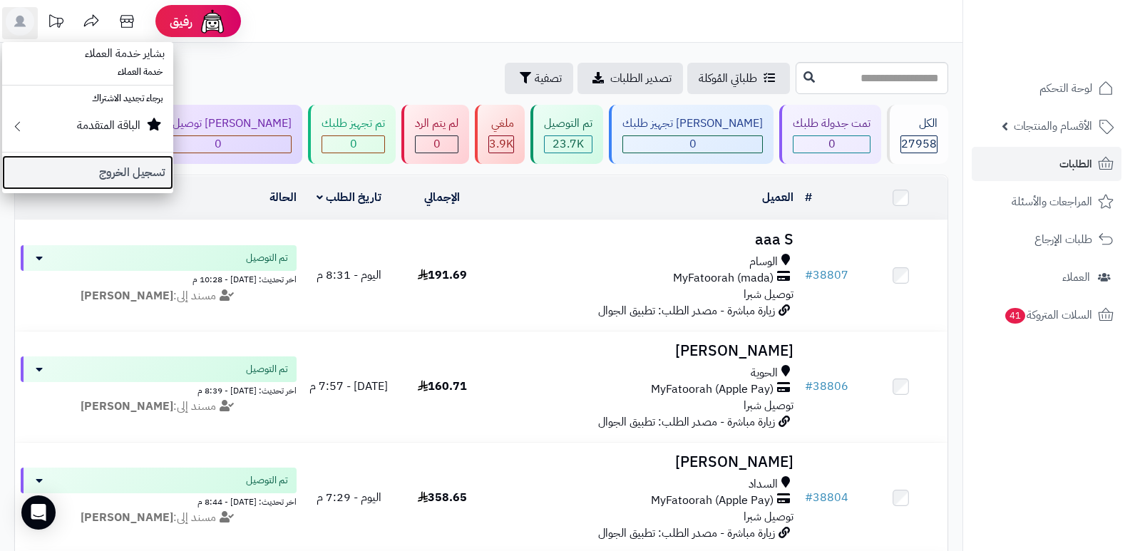
click at [160, 178] on link "تسجيل الخروج" at bounding box center [87, 172] width 171 height 34
